Goal: Find specific page/section: Find specific page/section

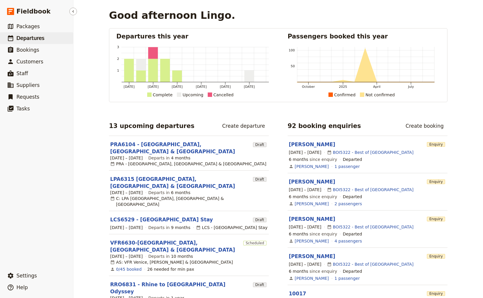
click at [32, 39] on span "Departures" at bounding box center [30, 38] width 28 height 6
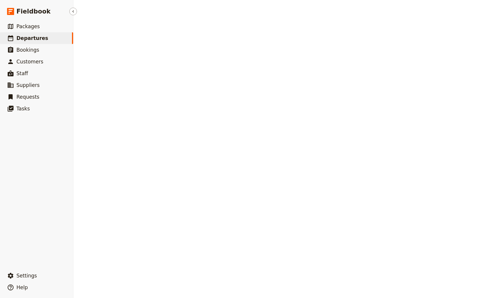
select select "CREATED_AT"
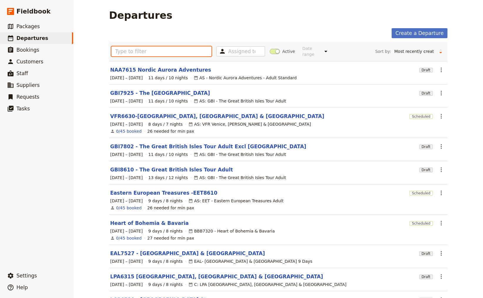
click at [142, 50] on input "text" at bounding box center [161, 51] width 100 height 10
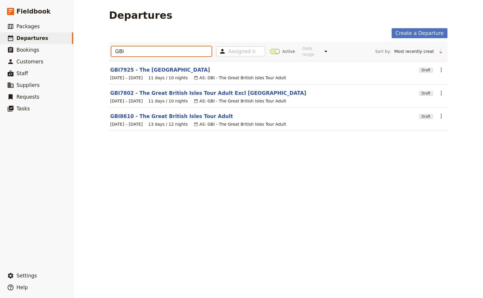
type input "GBI"
click at [140, 66] on link "GBI7925 - The [GEOGRAPHIC_DATA]" at bounding box center [160, 69] width 100 height 7
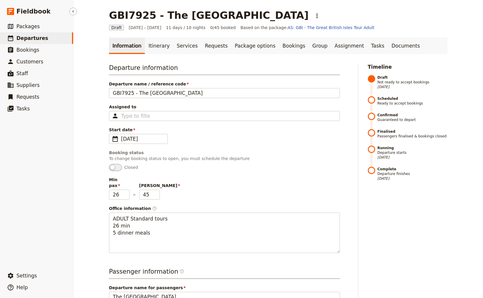
select select "CREATED_AT"
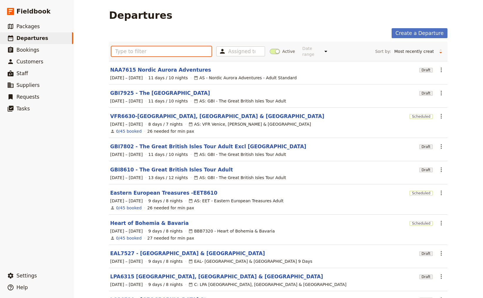
click at [147, 50] on input "text" at bounding box center [161, 51] width 100 height 10
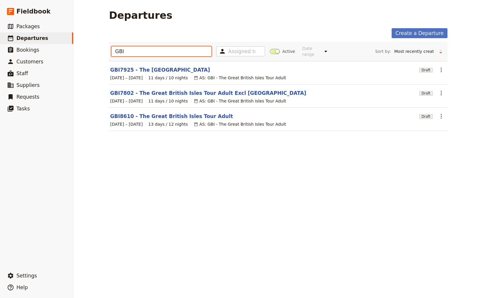
type input "GBI"
